Goal: Entertainment & Leisure: Consume media (video, audio)

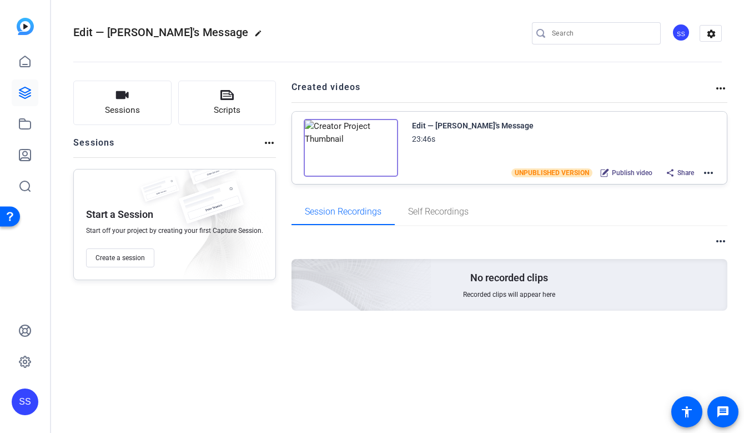
click at [31, 405] on div "SS" at bounding box center [25, 401] width 27 height 27
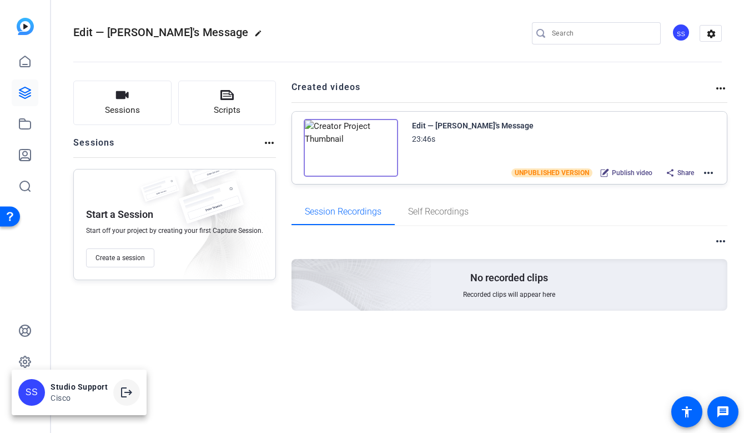
click at [129, 393] on mat-icon "logout" at bounding box center [126, 391] width 13 height 13
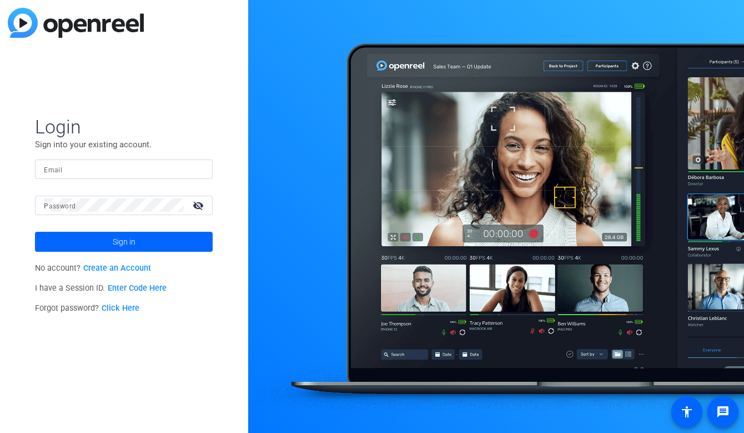
click at [162, 165] on input "Email" at bounding box center [124, 168] width 160 height 13
click at [193, 171] on img at bounding box center [194, 168] width 8 height 13
type input "studiosupport+1@openreel.com"
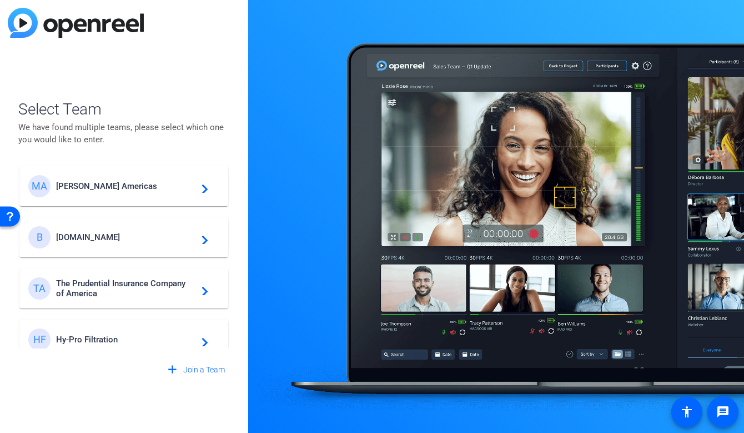
click at [119, 181] on span "Messer Americas" at bounding box center [125, 186] width 139 height 10
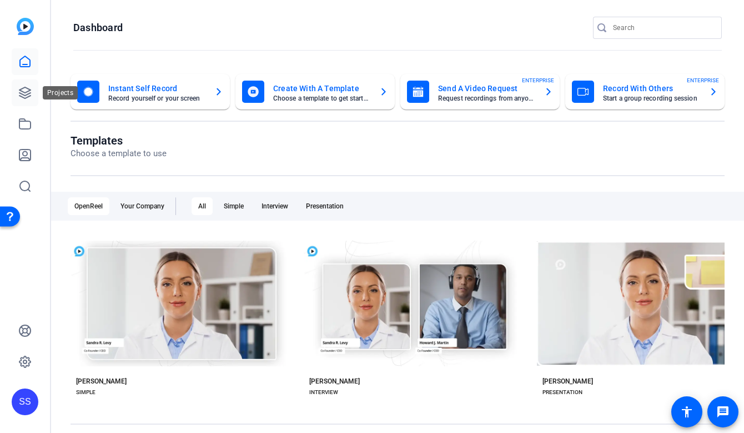
click at [25, 86] on icon at bounding box center [24, 92] width 13 height 13
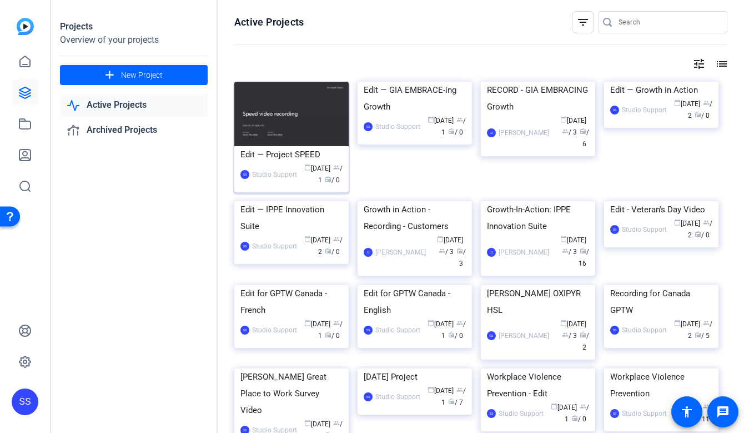
click at [272, 151] on div "Edit — Project SPEED" at bounding box center [291, 154] width 102 height 17
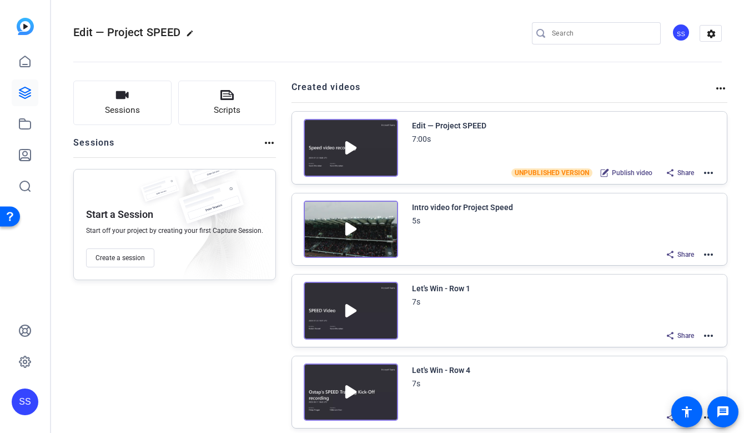
click at [709, 173] on mat-icon "more_horiz" at bounding box center [708, 172] width 13 height 13
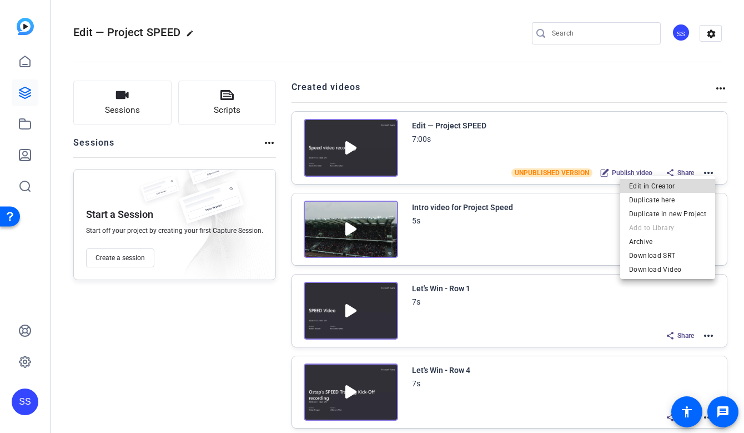
click at [680, 186] on span "Edit in Creator" at bounding box center [667, 185] width 77 height 13
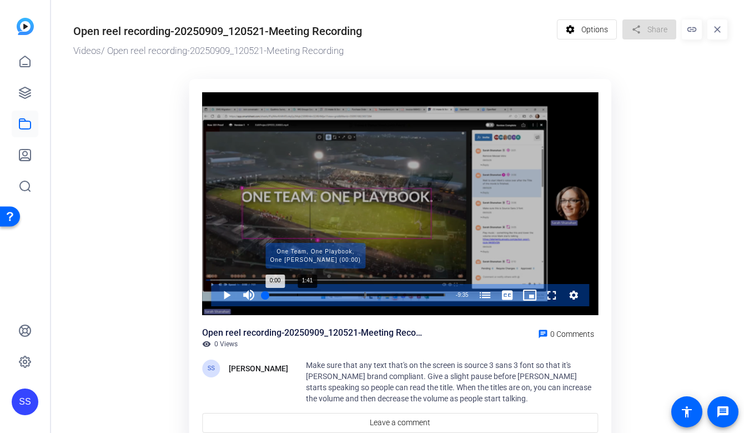
click at [297, 294] on div "Progress Bar" at bounding box center [315, 295] width 100 height 6
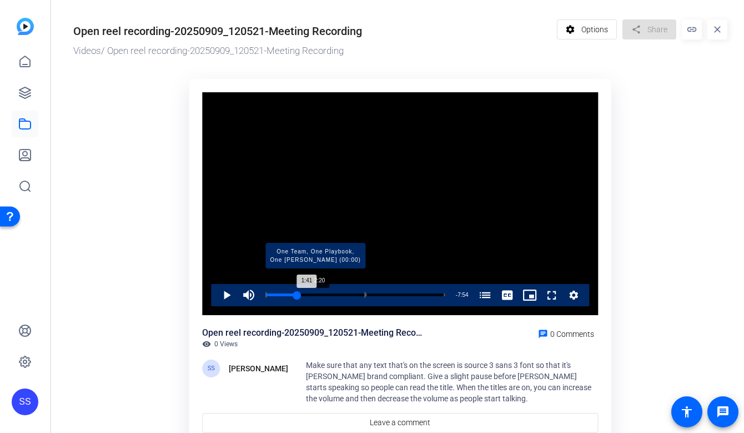
click at [309, 295] on div "Progress Bar" at bounding box center [315, 295] width 100 height 6
click at [332, 297] on div "Loaded : 26.03% 3:33 2:20 One Team, One Playbook, One Messer (00:00) Bob Scoble…" at bounding box center [355, 295] width 190 height 22
click at [353, 296] on div "Progress Bar" at bounding box center [315, 295] width 100 height 6
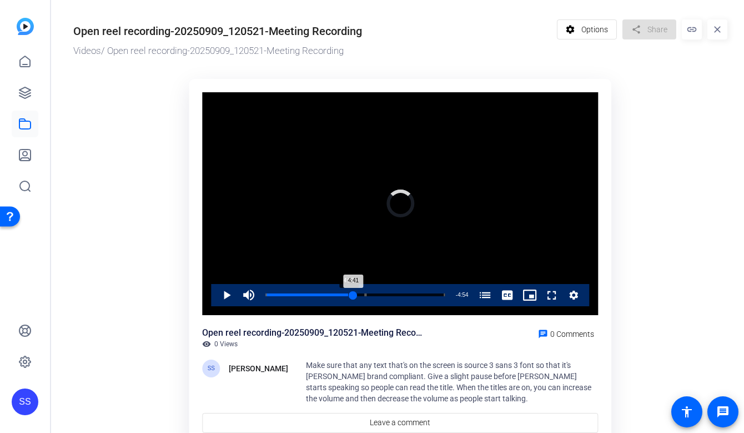
click at [348, 296] on div "4:41" at bounding box center [309, 294] width 88 height 3
click at [344, 295] on div "4:25" at bounding box center [306, 294] width 83 height 3
click at [215, 293] on span "Video Player" at bounding box center [215, 295] width 0 height 22
click at [215, 298] on span "Video Player" at bounding box center [215, 295] width 0 height 22
click at [307, 226] on video "Video Player" at bounding box center [400, 203] width 396 height 223
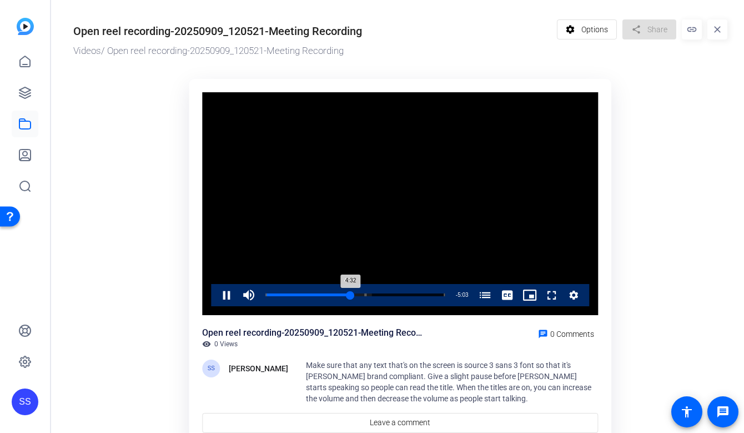
click at [348, 295] on div "4:32" at bounding box center [307, 294] width 85 height 3
click at [215, 293] on span "Video Player" at bounding box center [215, 295] width 0 height 22
